Goal: Information Seeking & Learning: Check status

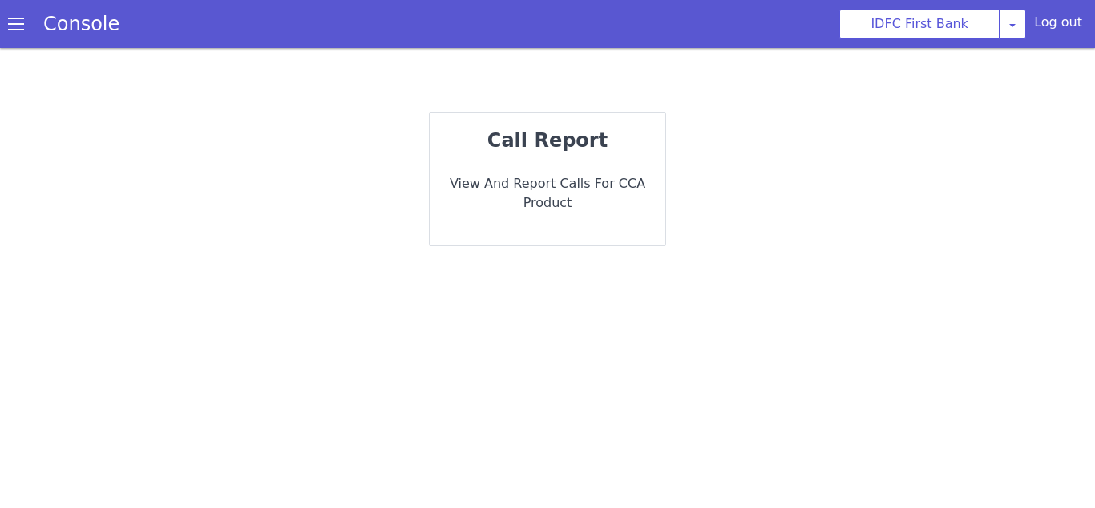
click at [565, 191] on p "View and report calls for CCA Product" at bounding box center [548, 193] width 210 height 38
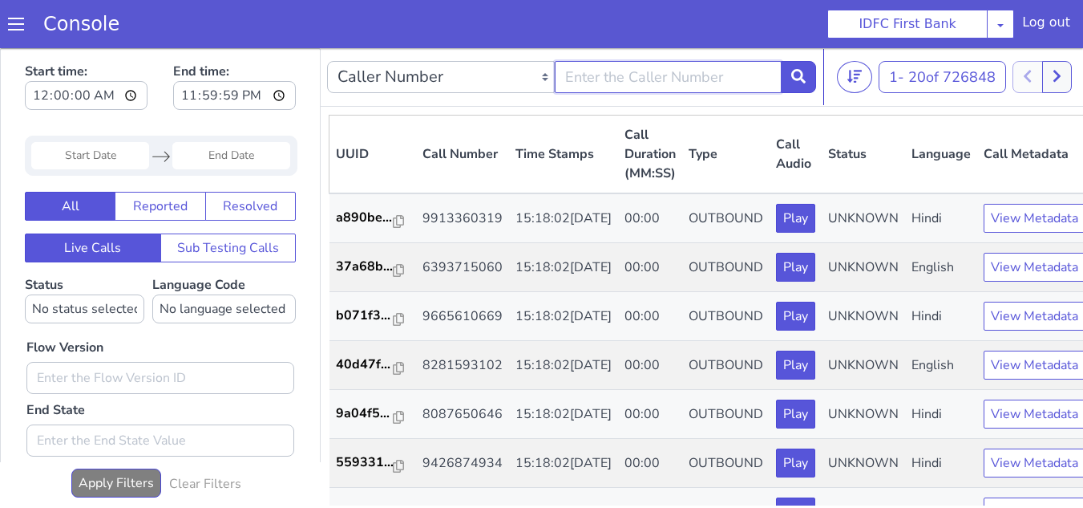
click at [654, 83] on input "text" at bounding box center [669, 77] width 228 height 32
paste input "8848253174"
type input "8848253174"
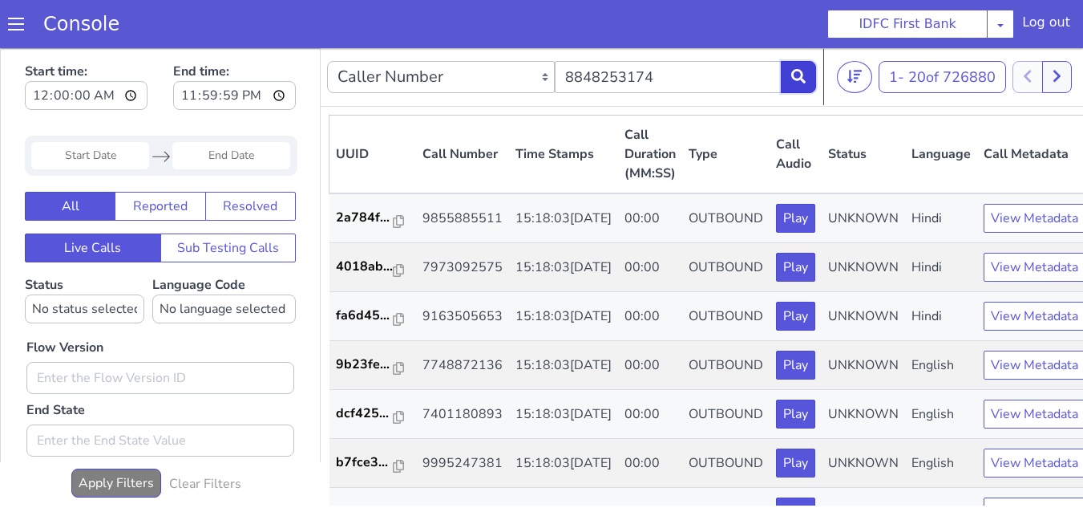
click at [808, 87] on button at bounding box center [798, 77] width 35 height 32
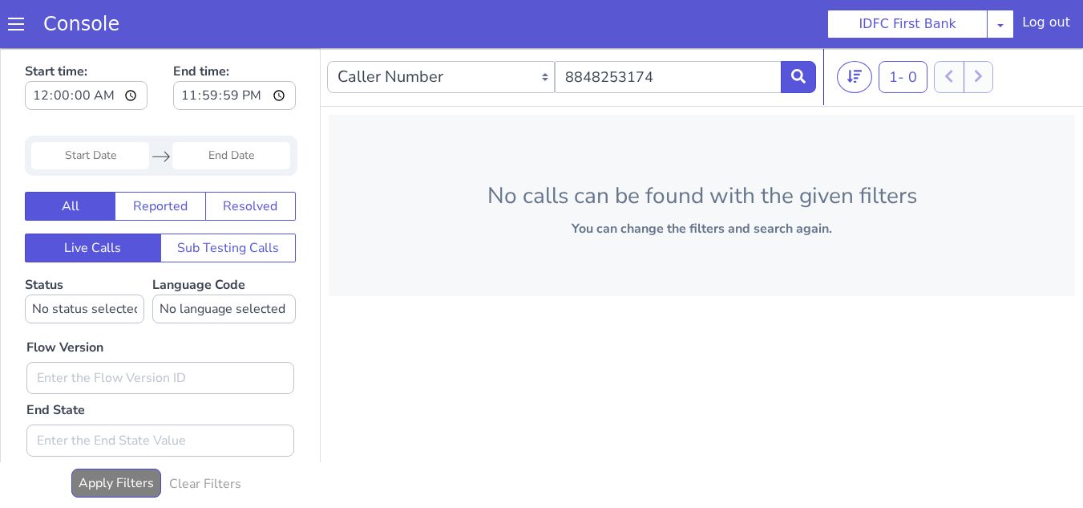
click at [120, 148] on input "Start Date" at bounding box center [90, 155] width 118 height 27
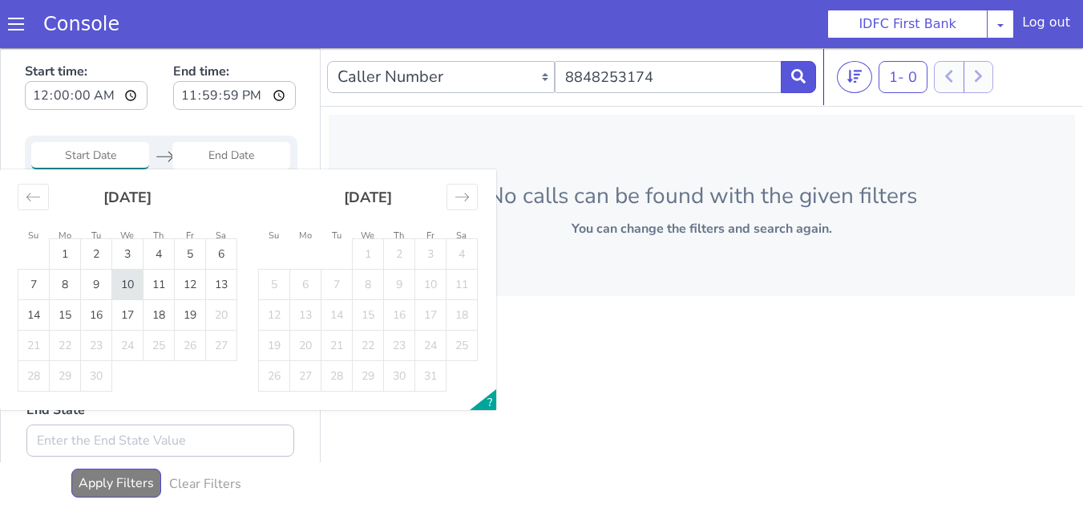
drag, startPoint x: 53, startPoint y: 254, endPoint x: 129, endPoint y: 285, distance: 82.3
click at [54, 254] on td "1" at bounding box center [65, 254] width 31 height 30
type input "[DATE]"
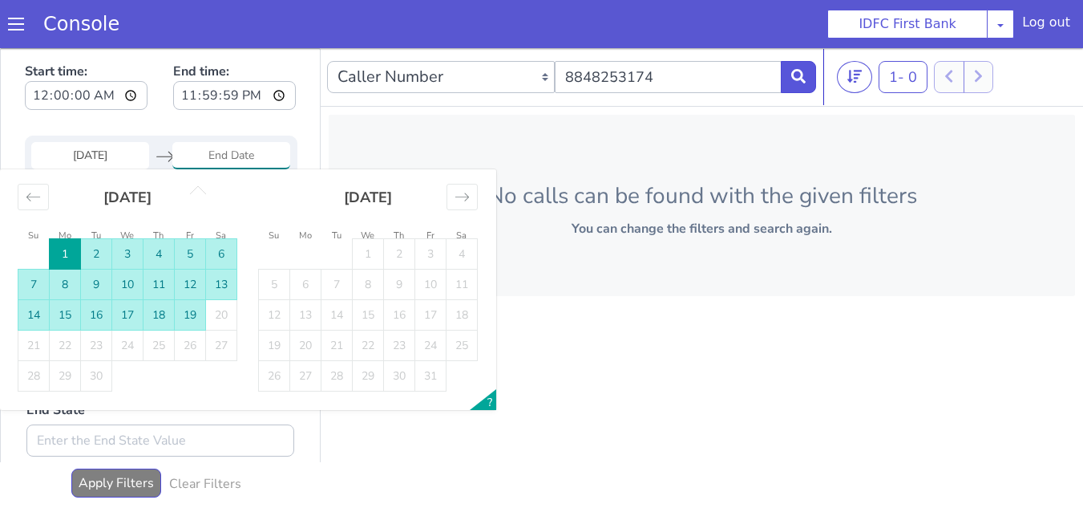
click at [184, 317] on td "19" at bounding box center [190, 315] width 31 height 30
type input "[DATE]"
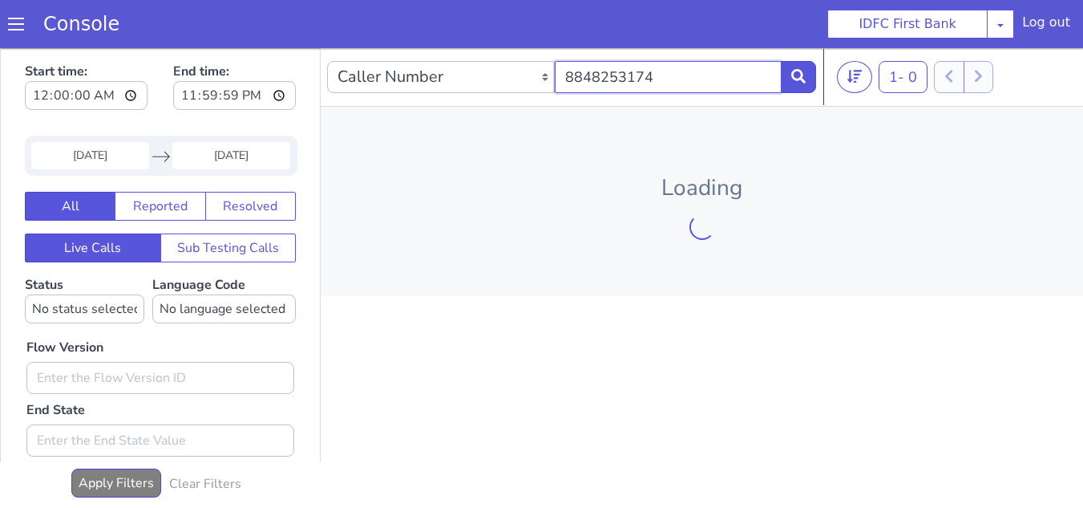
click at [706, 79] on input "8848253174" at bounding box center [669, 77] width 228 height 32
click at [802, 80] on icon at bounding box center [798, 76] width 14 height 14
click at [686, 69] on input "8848253174" at bounding box center [669, 77] width 228 height 32
click at [709, 90] on input "8848253174" at bounding box center [669, 77] width 228 height 32
